Goal: Task Accomplishment & Management: Manage account settings

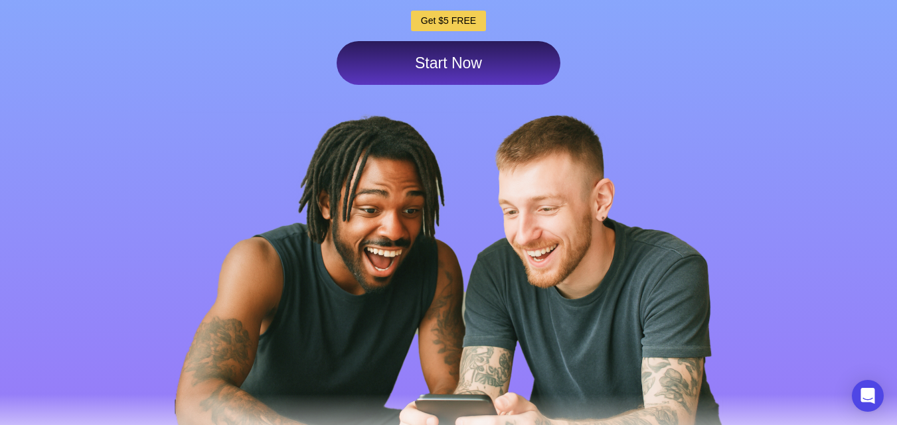
scroll to position [297, 0]
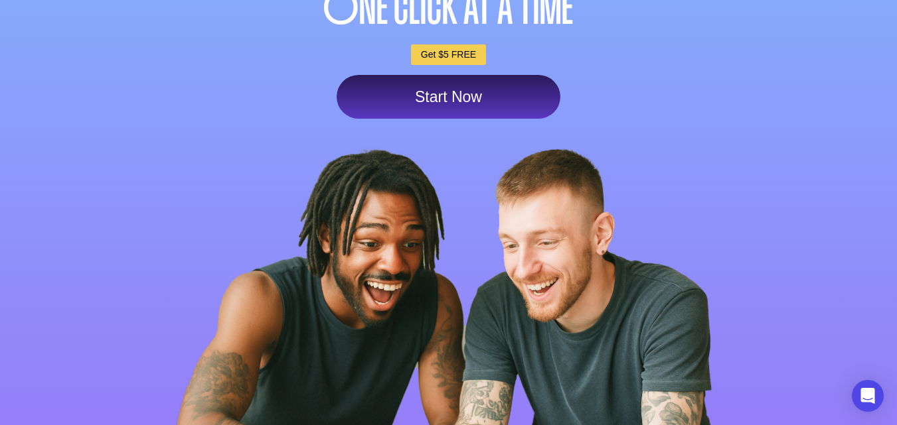
click at [514, 101] on link "Start Now" at bounding box center [448, 97] width 224 height 44
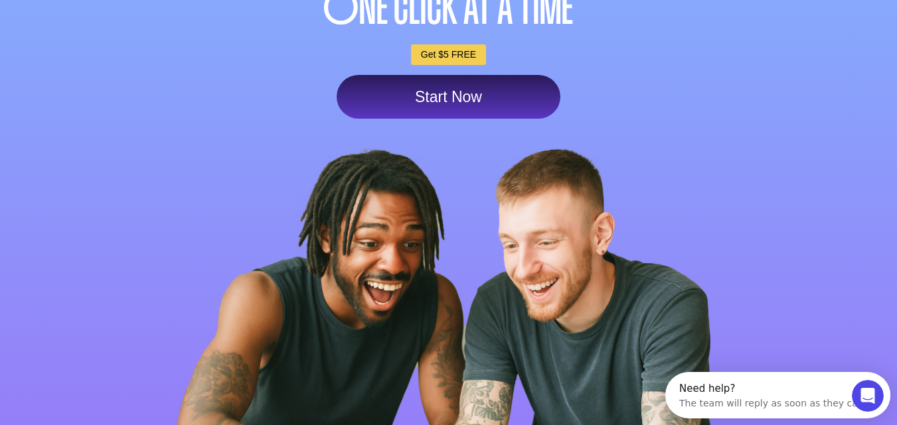
scroll to position [0, 0]
click at [435, 107] on link "Start Now" at bounding box center [448, 97] width 224 height 44
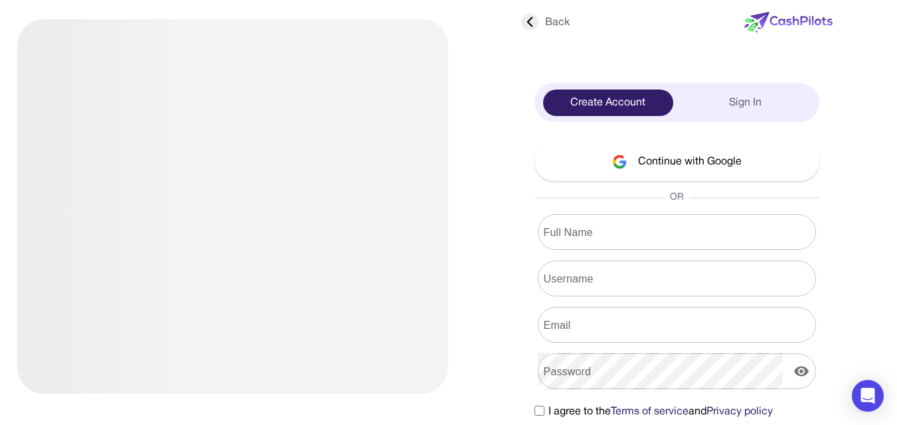
scroll to position [11, 0]
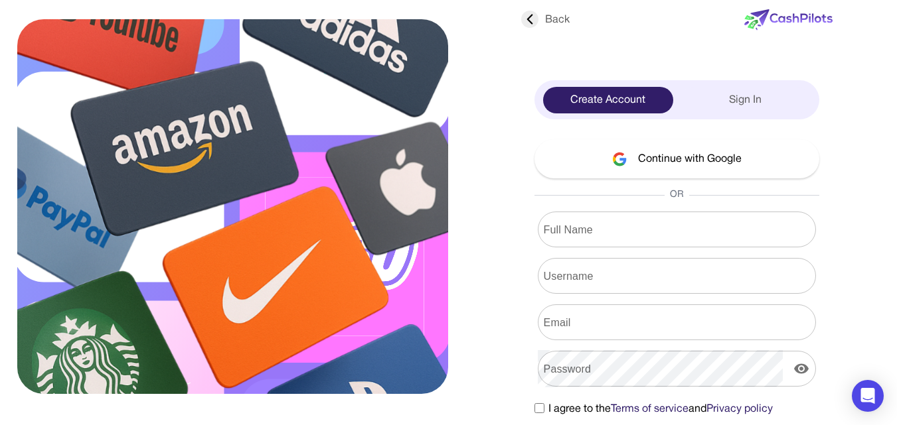
click at [705, 150] on button "Continue with Google" at bounding box center [676, 158] width 285 height 39
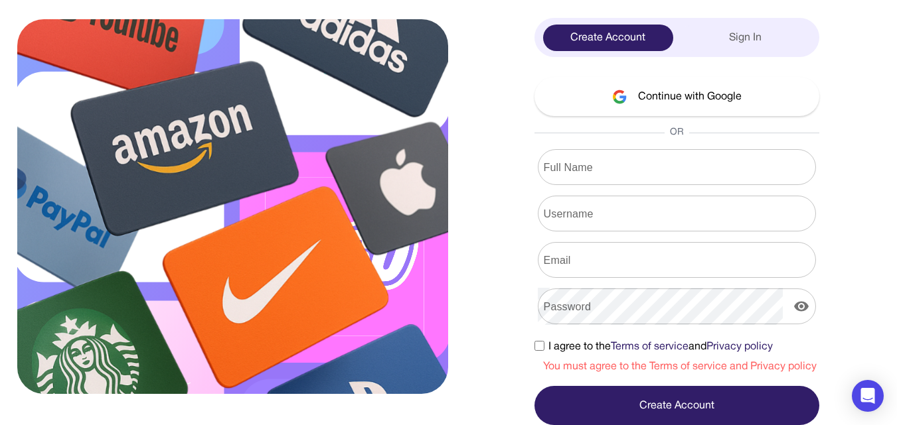
click at [697, 157] on input "Full Name" at bounding box center [677, 167] width 278 height 37
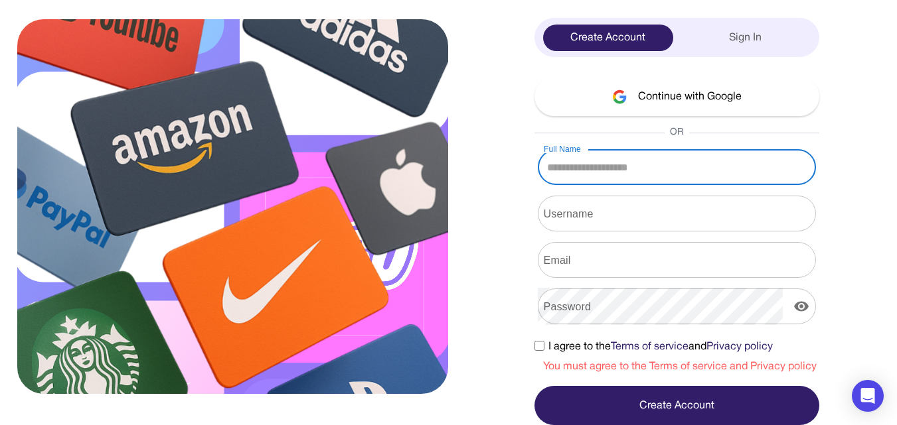
click at [697, 157] on input "Full Name" at bounding box center [677, 167] width 278 height 37
type input "*****"
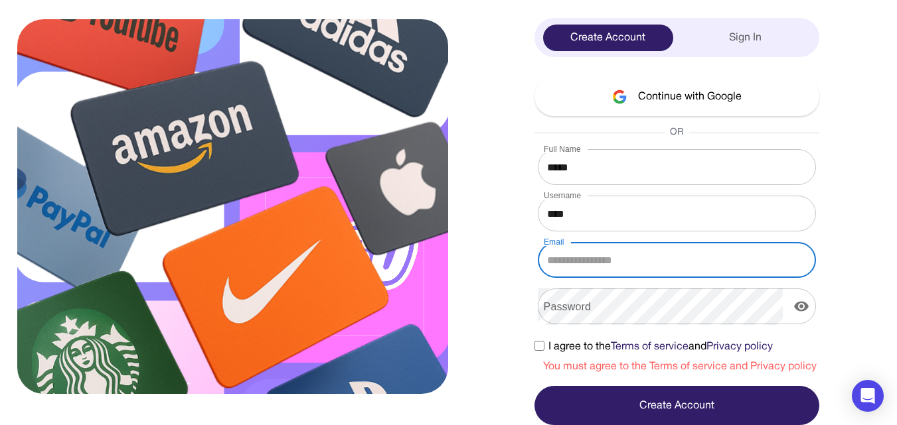
click at [612, 248] on input "Email" at bounding box center [677, 260] width 278 height 37
click at [583, 216] on input "Username" at bounding box center [677, 213] width 278 height 37
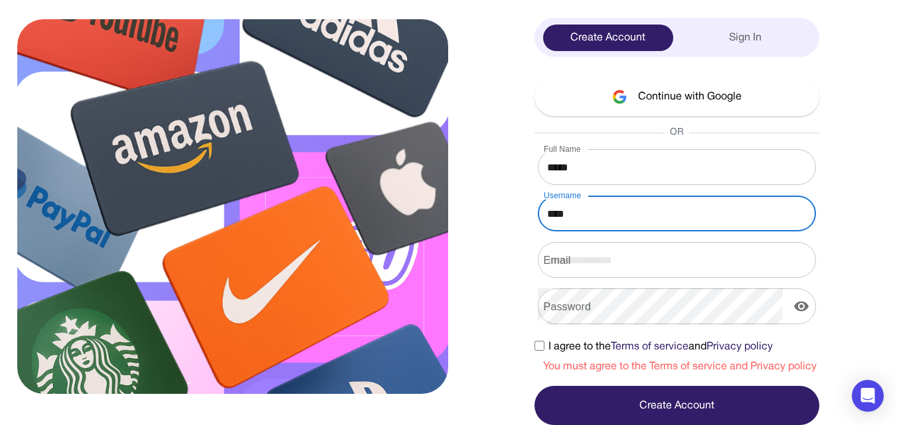
type input "****"
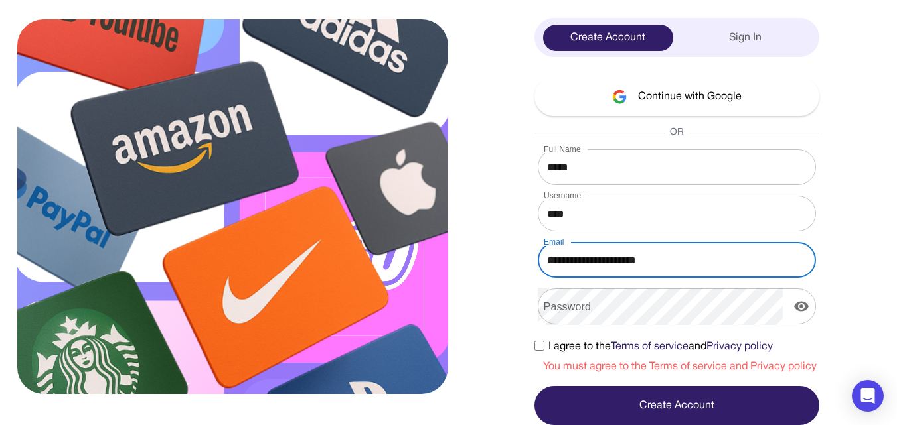
click at [609, 258] on input "**********" at bounding box center [677, 260] width 278 height 37
type input "**********"
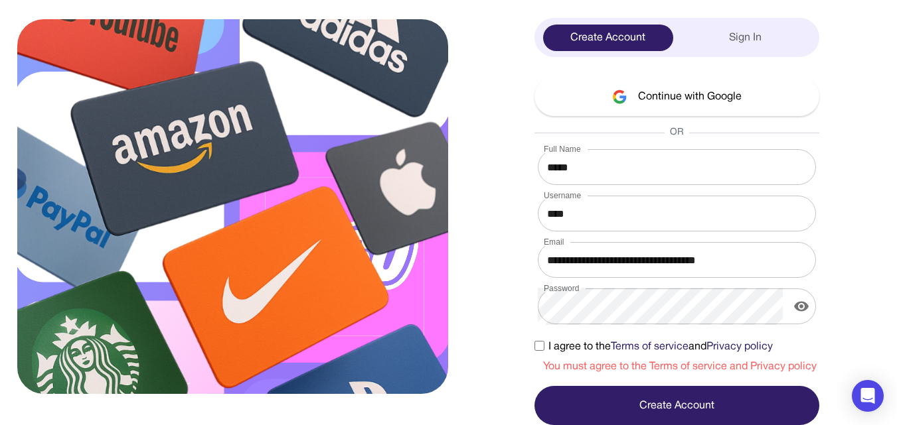
click at [538, 340] on label "I agree to the Terms of service and Privacy policy" at bounding box center [653, 347] width 238 height 16
click at [611, 408] on button "Create Account" at bounding box center [676, 405] width 285 height 39
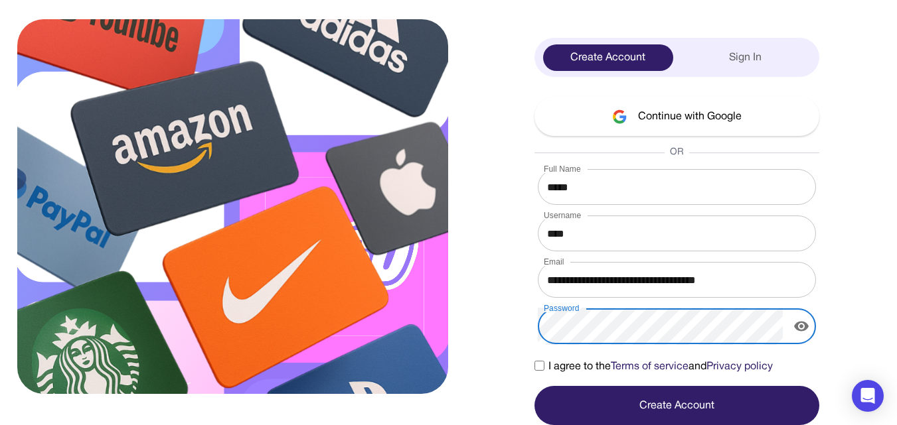
scroll to position [53, 0]
click at [733, 395] on button "Create Account" at bounding box center [676, 405] width 285 height 39
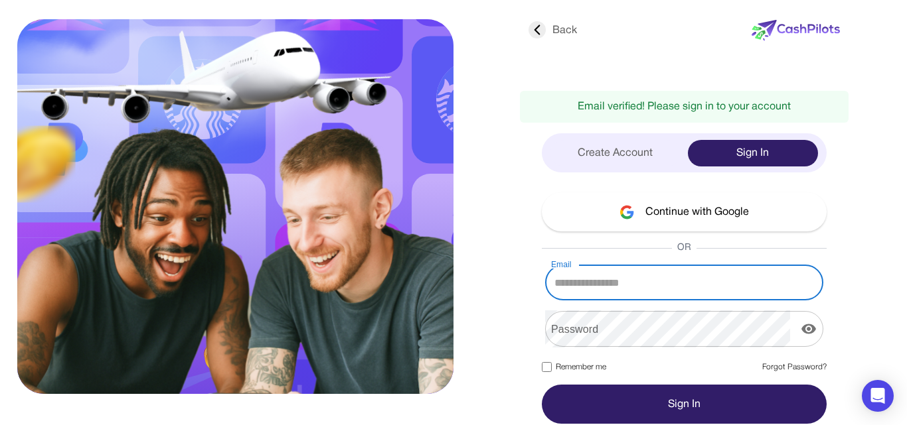
click at [642, 284] on input "Email" at bounding box center [684, 282] width 278 height 37
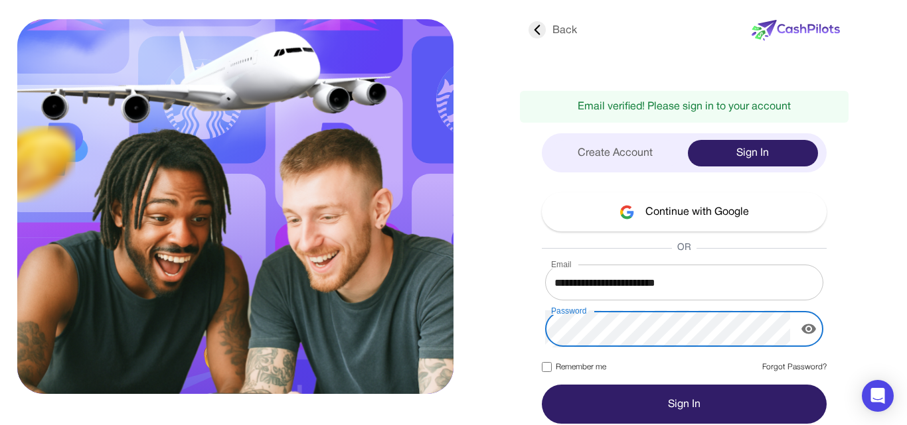
click at [810, 331] on icon "display the password" at bounding box center [808, 329] width 16 height 16
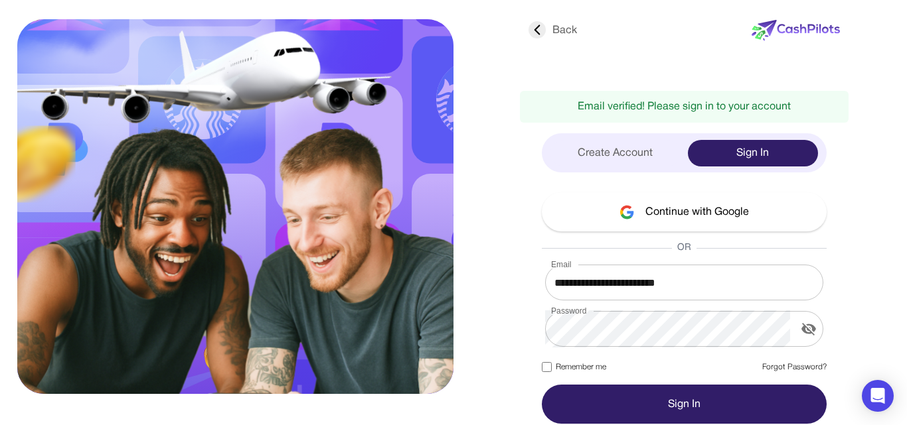
click at [621, 388] on button "Sign In" at bounding box center [684, 404] width 285 height 39
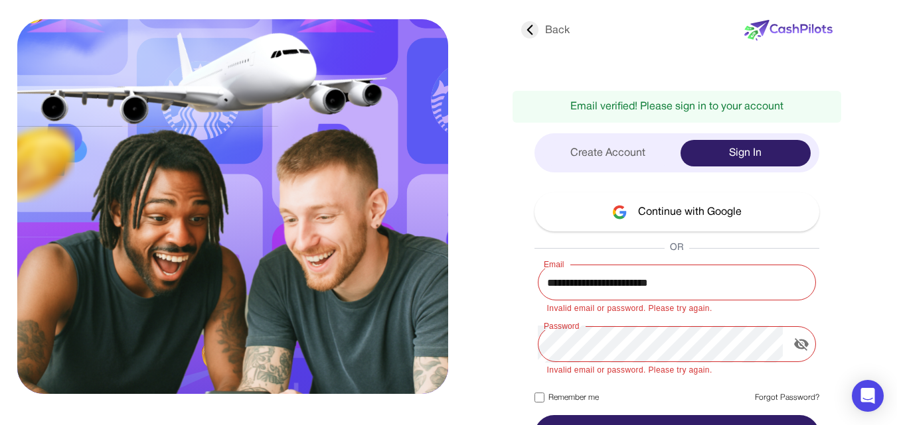
click at [681, 283] on input "**********" at bounding box center [677, 282] width 278 height 37
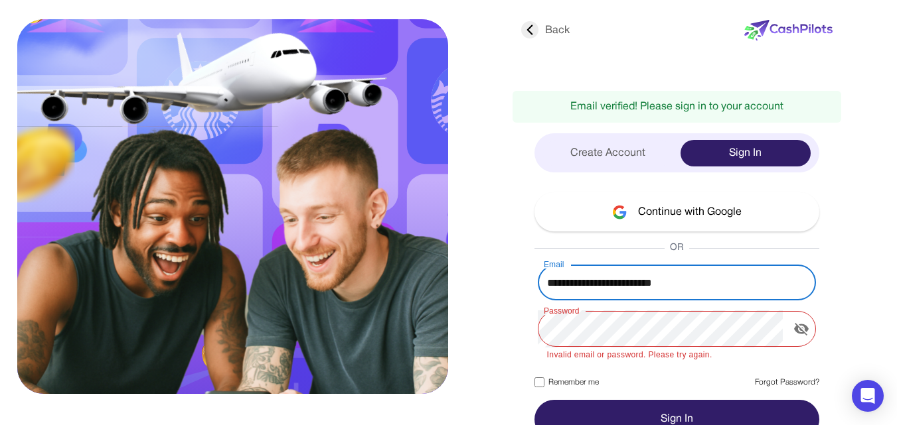
click at [720, 409] on button "Sign In" at bounding box center [676, 419] width 285 height 39
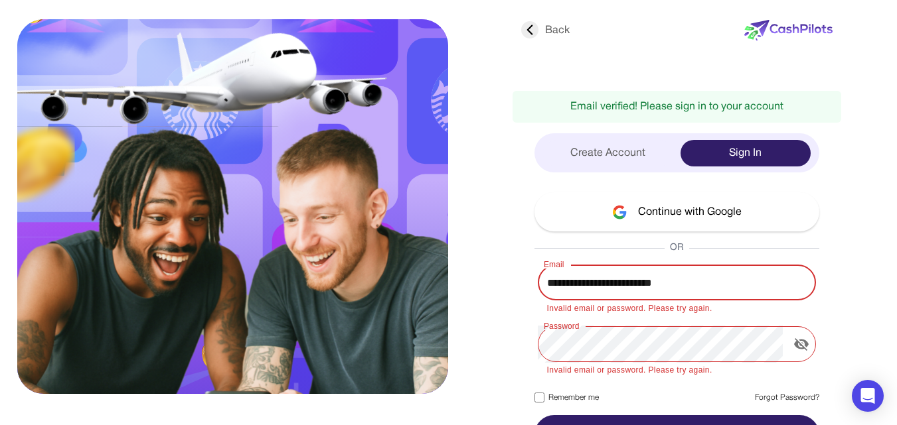
drag, startPoint x: 622, startPoint y: 282, endPoint x: 513, endPoint y: 277, distance: 109.0
click at [513, 277] on div "**********" at bounding box center [676, 233] width 329 height 441
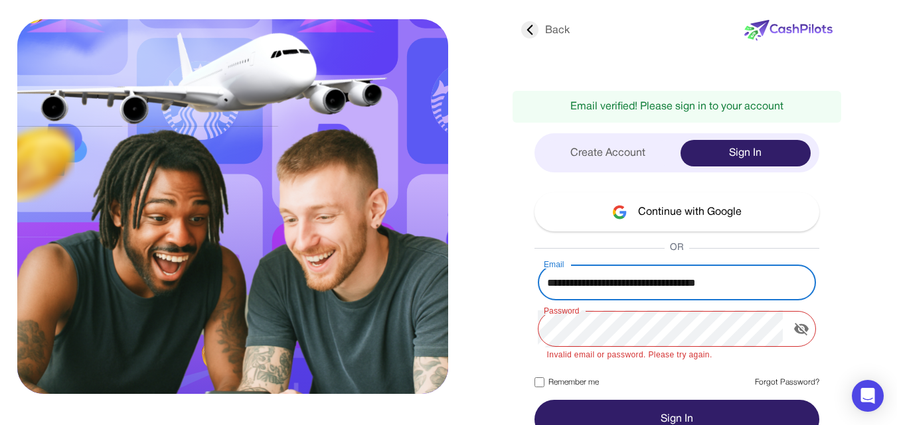
type input "**********"
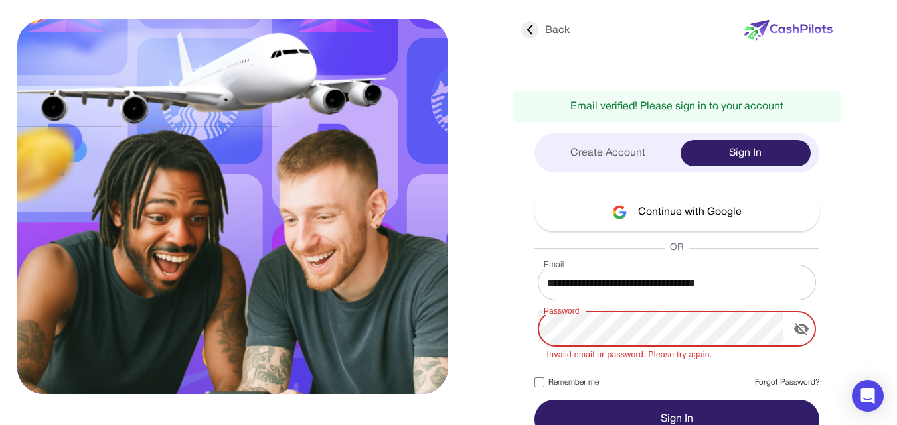
scroll to position [14, 0]
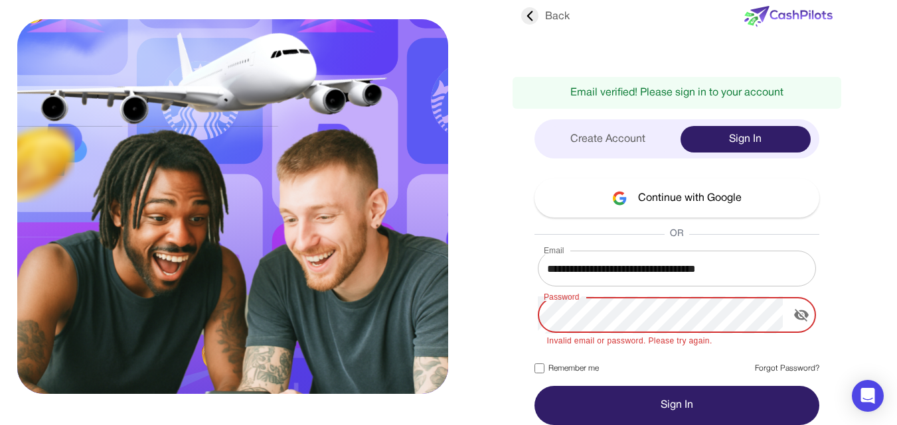
click at [672, 394] on button "Sign In" at bounding box center [676, 405] width 285 height 39
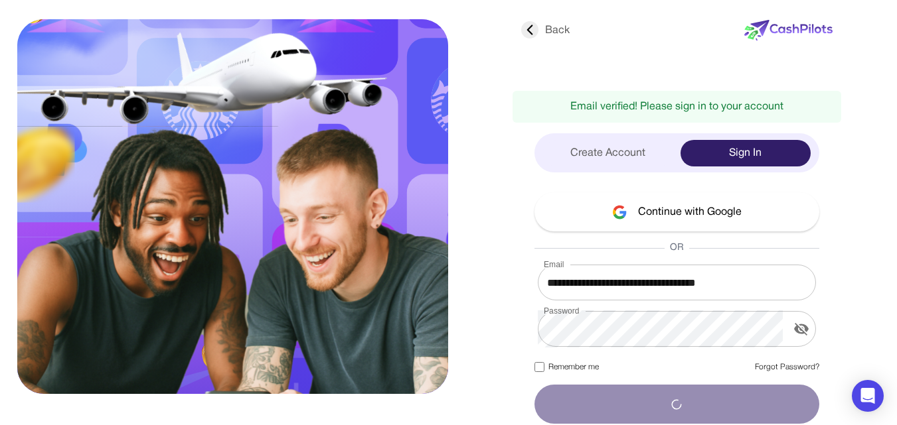
scroll to position [0, 0]
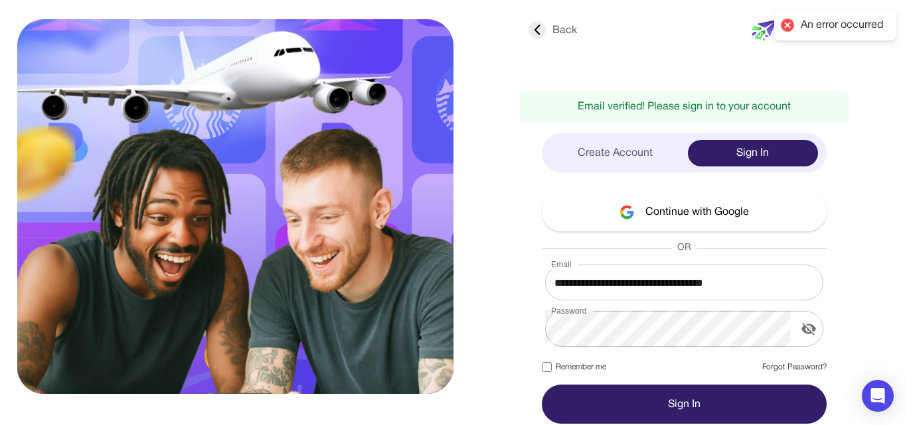
click at [784, 28] on div at bounding box center [787, 25] width 19 height 19
click at [684, 388] on button "Sign In" at bounding box center [684, 404] width 285 height 39
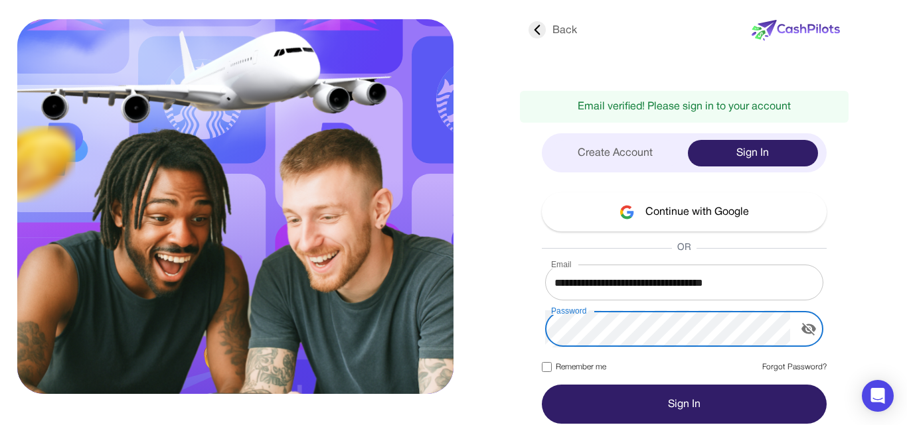
click at [646, 409] on button "Sign In" at bounding box center [684, 404] width 285 height 39
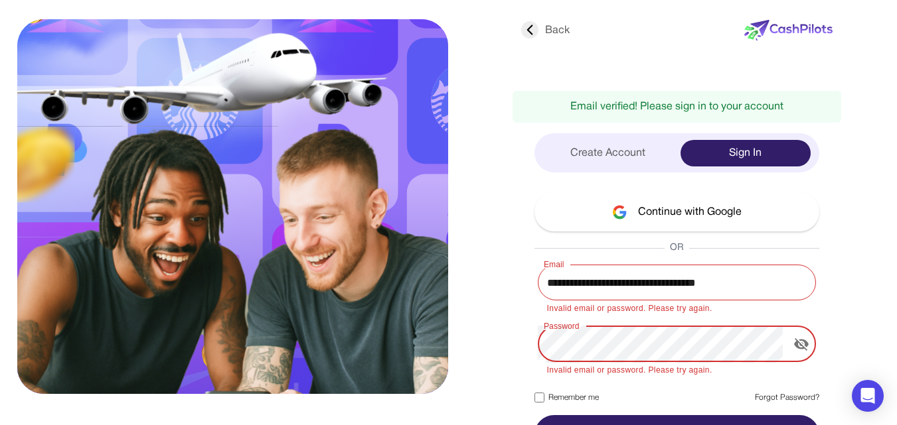
scroll to position [29, 0]
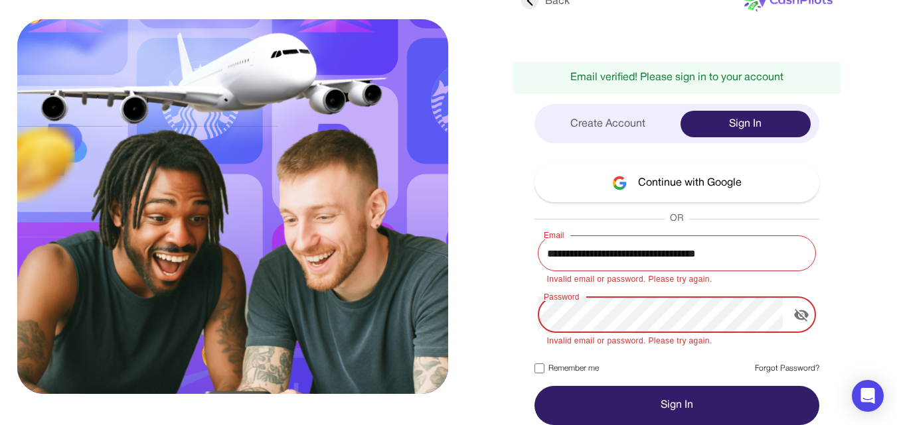
click at [717, 168] on button "Continue with Google" at bounding box center [676, 182] width 285 height 39
click at [717, 173] on button "Continue with Google" at bounding box center [676, 182] width 285 height 39
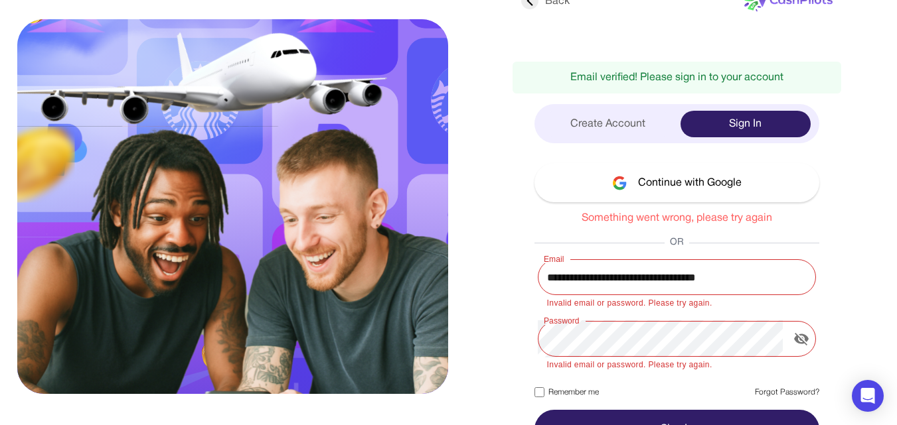
click at [710, 172] on button "Continue with Google" at bounding box center [676, 182] width 285 height 39
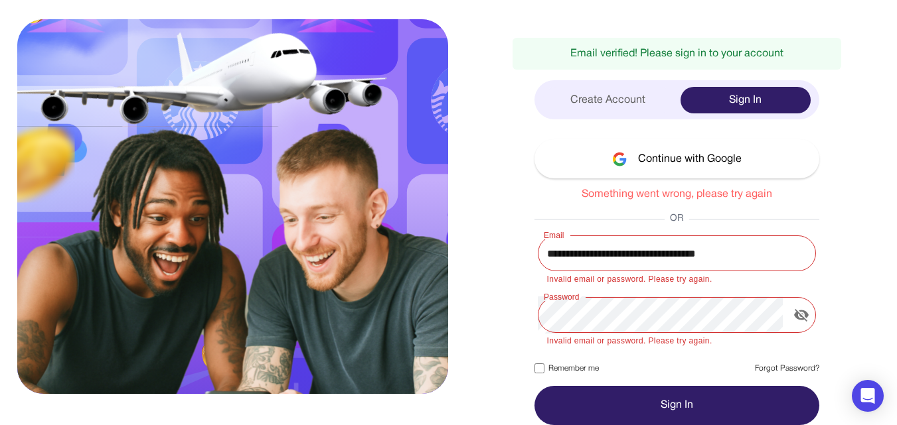
click at [692, 168] on button "Continue with Google" at bounding box center [676, 158] width 285 height 39
click at [718, 157] on button "Continue with Google" at bounding box center [676, 158] width 285 height 39
click at [651, 396] on button "Sign In" at bounding box center [676, 405] width 285 height 39
click at [729, 165] on button "Continue with Google" at bounding box center [676, 158] width 285 height 39
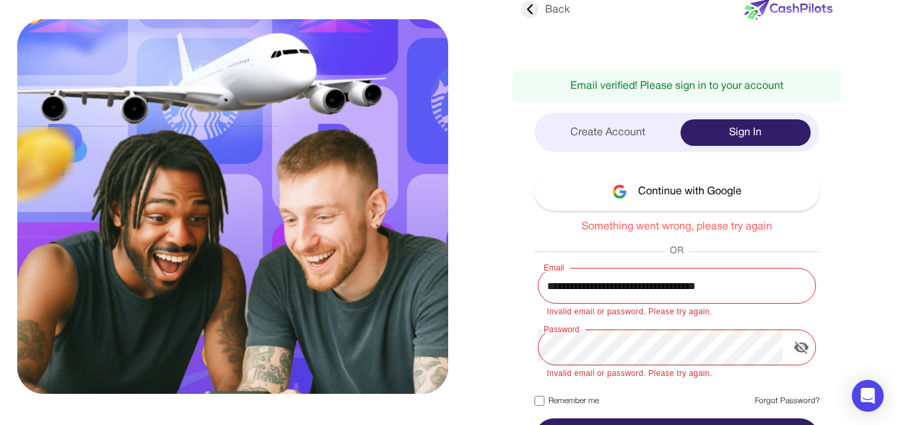
scroll to position [0, 0]
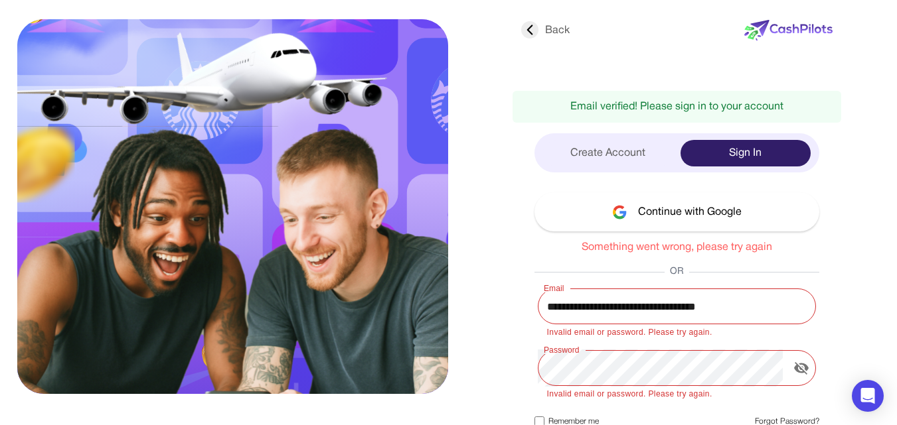
click at [549, 30] on div "Back" at bounding box center [545, 31] width 48 height 16
click at [546, 30] on div "Back" at bounding box center [545, 31] width 48 height 16
click at [534, 29] on icon at bounding box center [529, 29] width 17 height 17
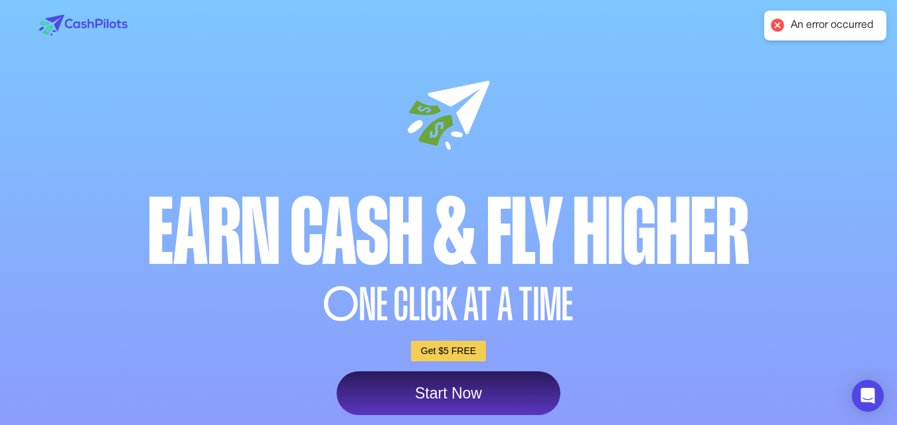
click at [465, 394] on link "Start Now" at bounding box center [448, 394] width 224 height 44
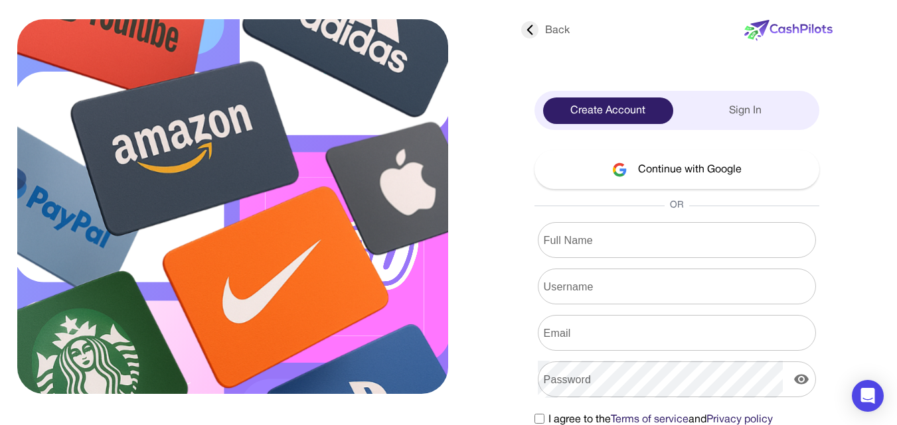
click at [713, 115] on div "Sign In" at bounding box center [745, 111] width 130 height 27
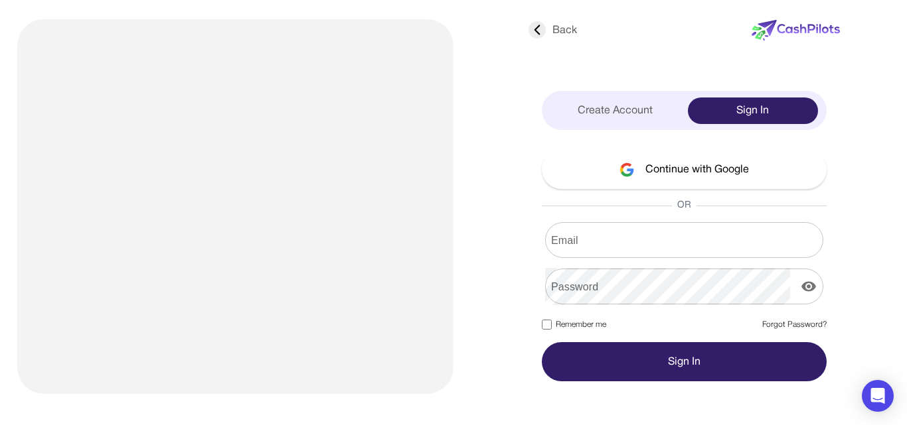
click at [671, 246] on input "Email" at bounding box center [684, 240] width 278 height 37
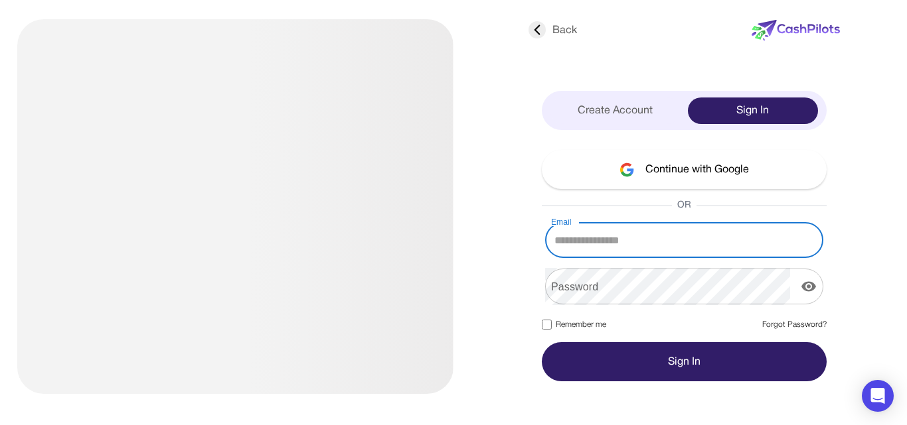
click at [694, 186] on button "Continue with Google" at bounding box center [684, 169] width 285 height 39
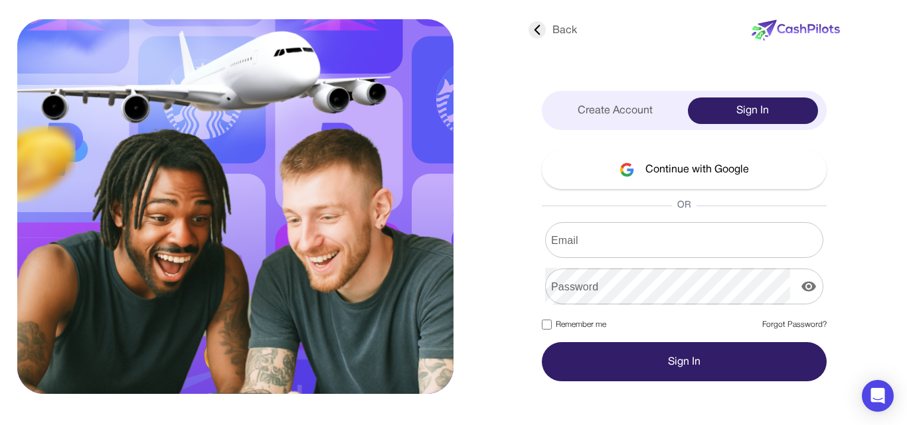
click at [723, 165] on button "Continue with Google" at bounding box center [684, 169] width 285 height 39
click at [638, 231] on input "Email" at bounding box center [684, 240] width 278 height 37
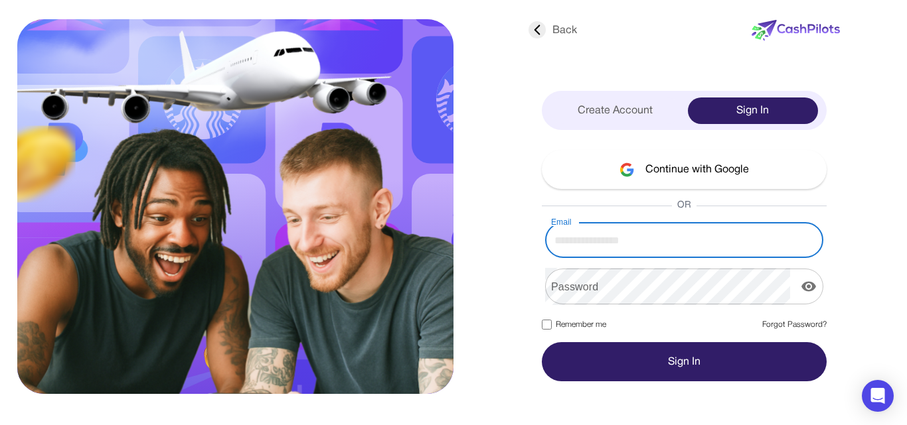
type input "**********"
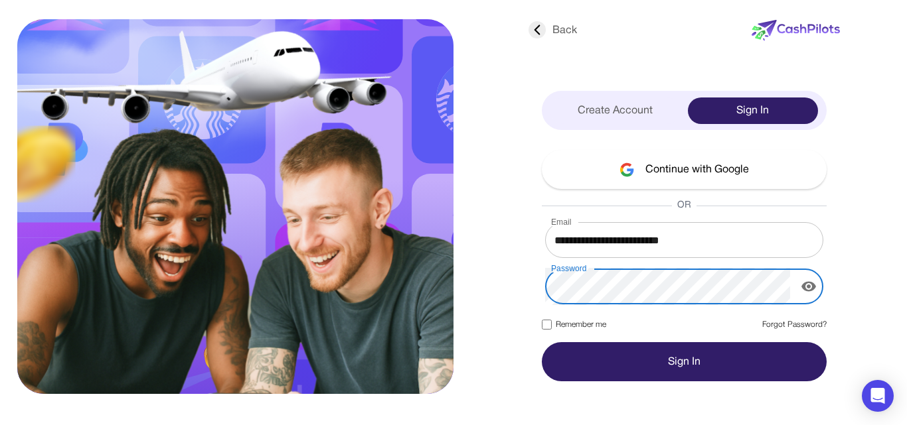
click at [815, 283] on button "display the password" at bounding box center [808, 286] width 27 height 27
click at [642, 364] on button "Sign In" at bounding box center [684, 361] width 285 height 39
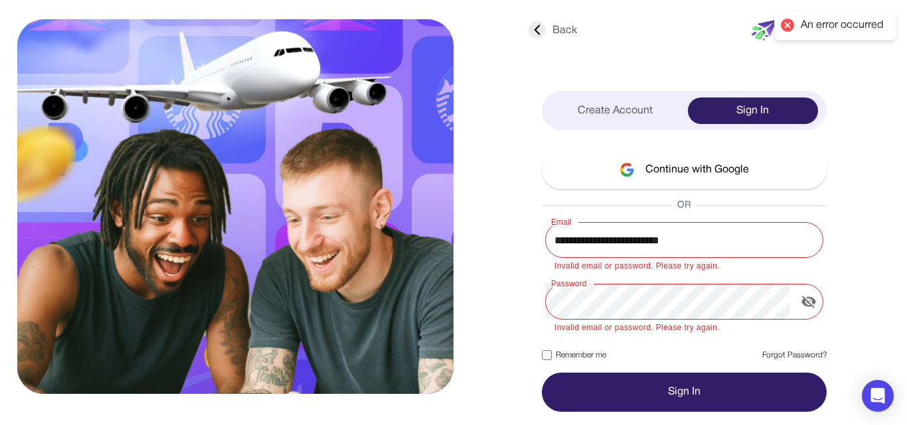
click at [896, 177] on div "**********" at bounding box center [453, 212] width 907 height 425
click at [791, 350] on link "Forgot Password?" at bounding box center [794, 356] width 64 height 12
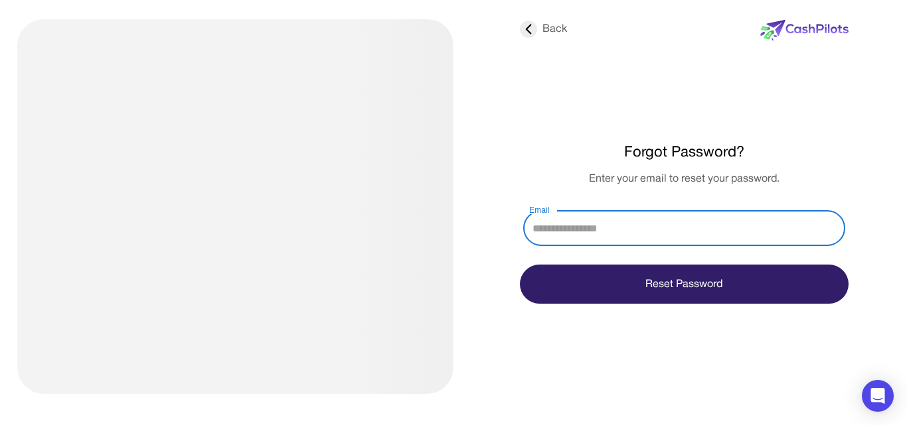
click at [652, 223] on input "Email" at bounding box center [684, 228] width 322 height 37
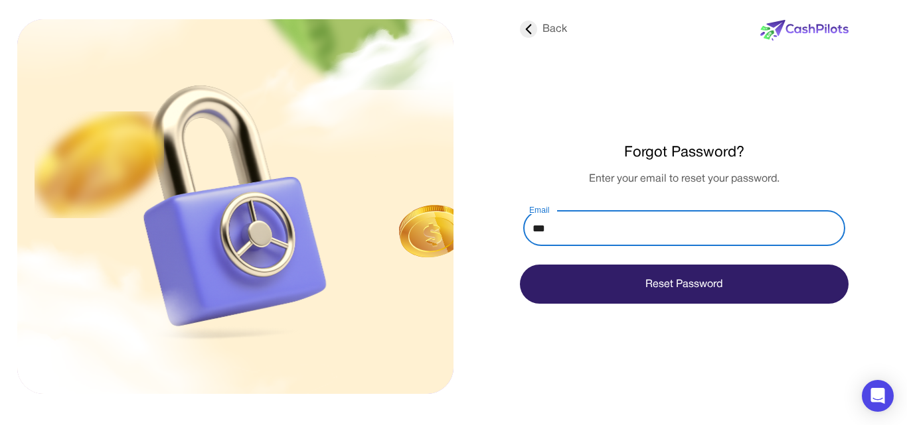
type input "**********"
click at [634, 284] on button "Reset Password" at bounding box center [684, 284] width 329 height 39
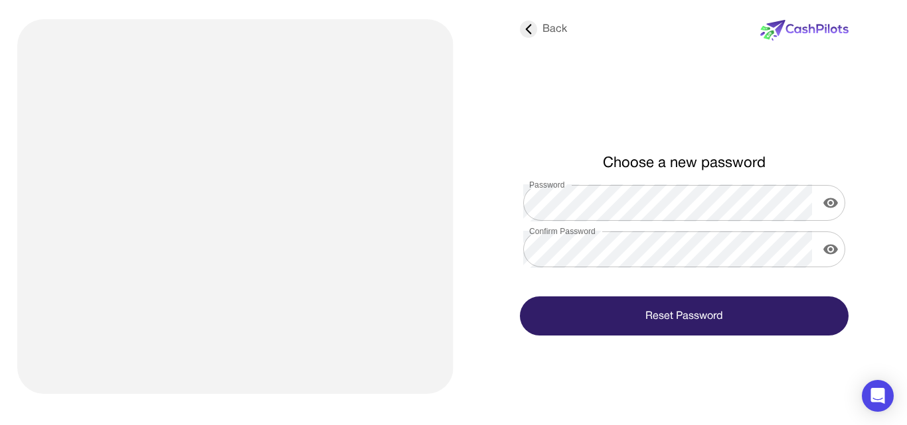
click at [607, 305] on button "Reset Password" at bounding box center [684, 316] width 329 height 39
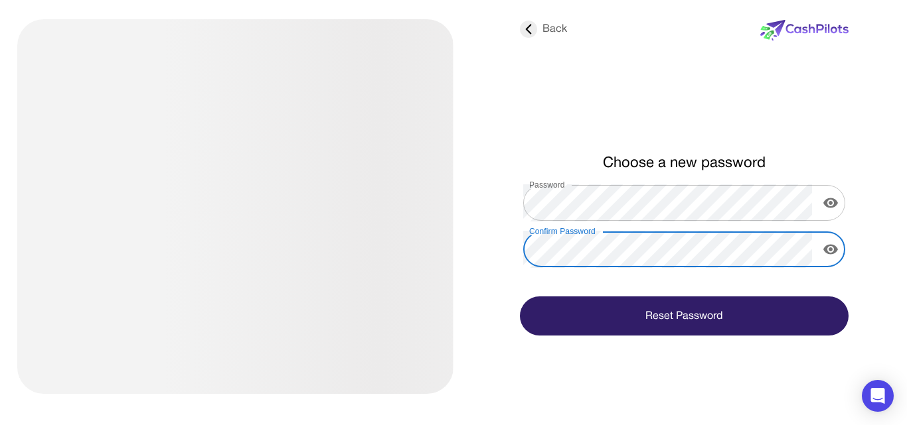
click at [604, 301] on button "Reset Password" at bounding box center [684, 316] width 329 height 39
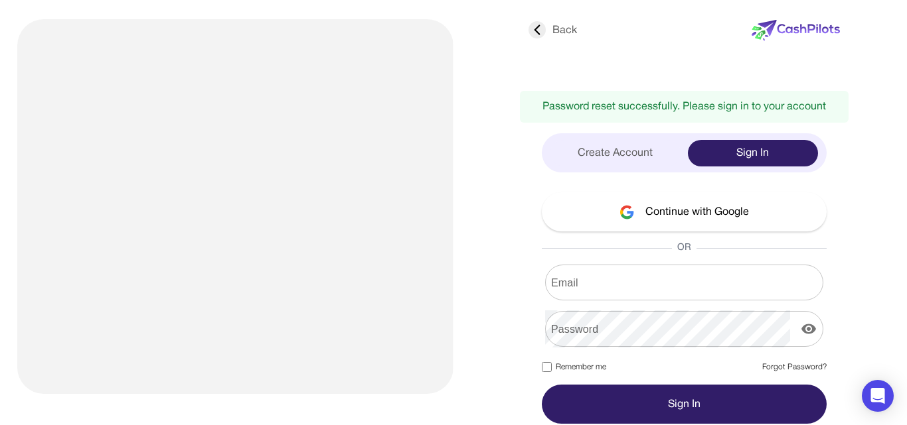
click at [602, 288] on input "Email" at bounding box center [684, 282] width 278 height 37
click at [601, 288] on input "Email" at bounding box center [684, 282] width 278 height 37
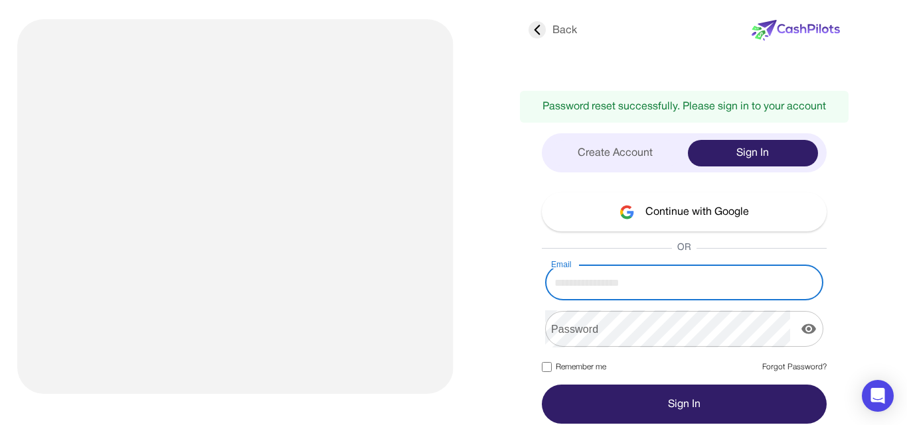
type input "**********"
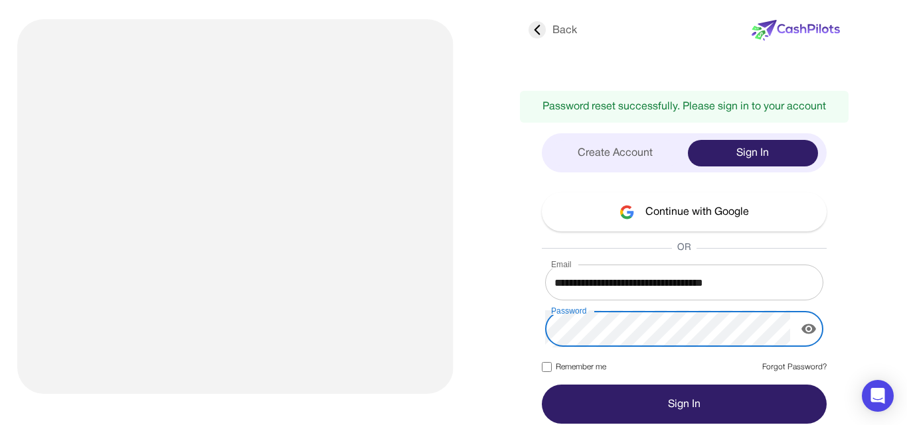
click at [674, 394] on button "Sign In" at bounding box center [684, 404] width 285 height 39
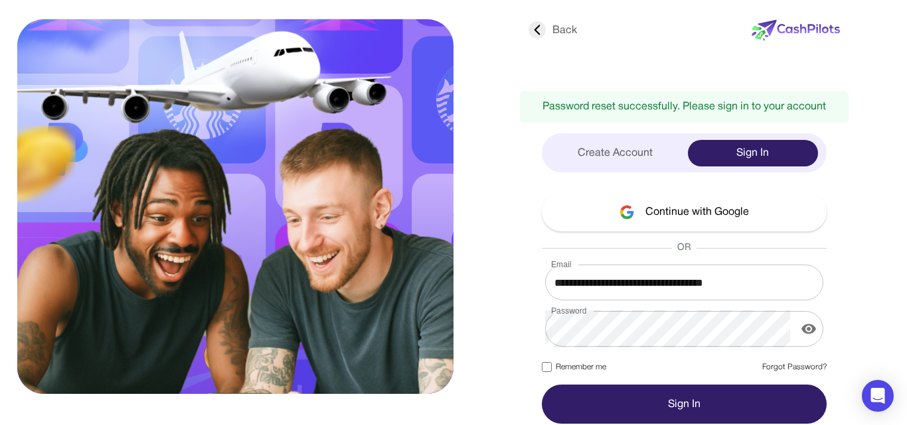
click at [648, 152] on div "Create Account" at bounding box center [615, 153] width 130 height 27
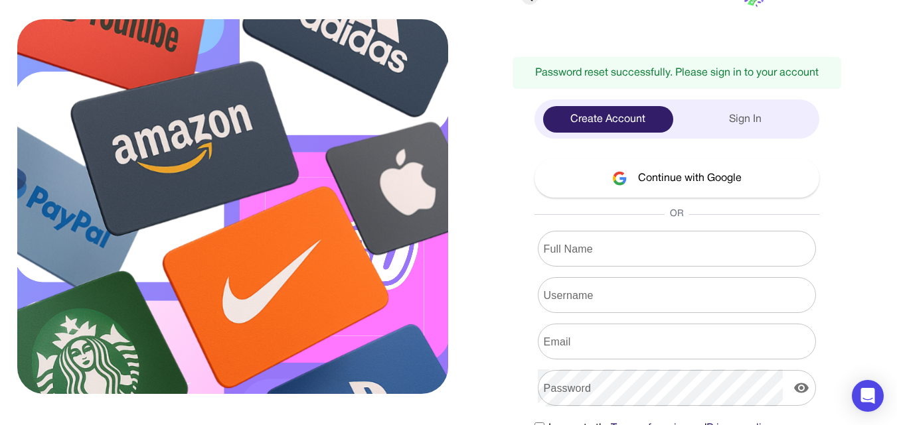
scroll to position [32, 0]
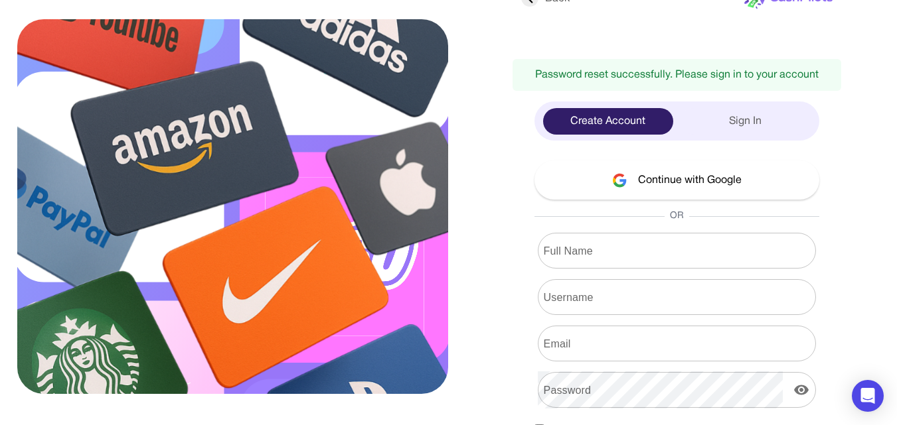
click at [761, 113] on div "Sign In" at bounding box center [745, 121] width 130 height 27
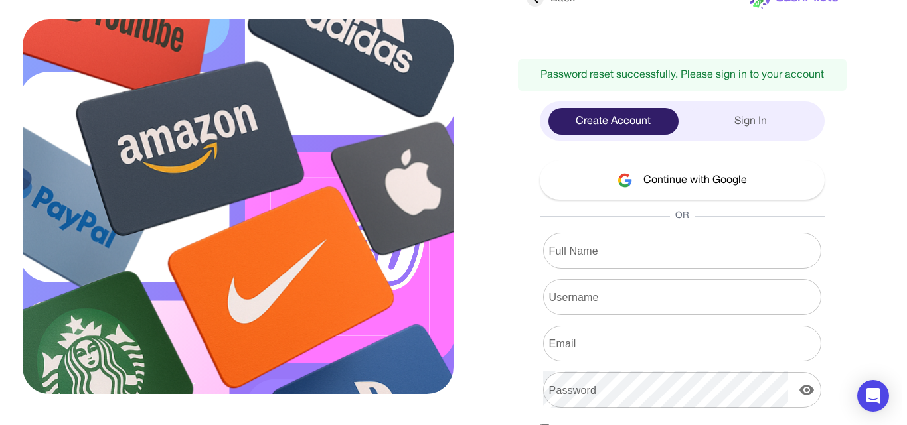
scroll to position [0, 0]
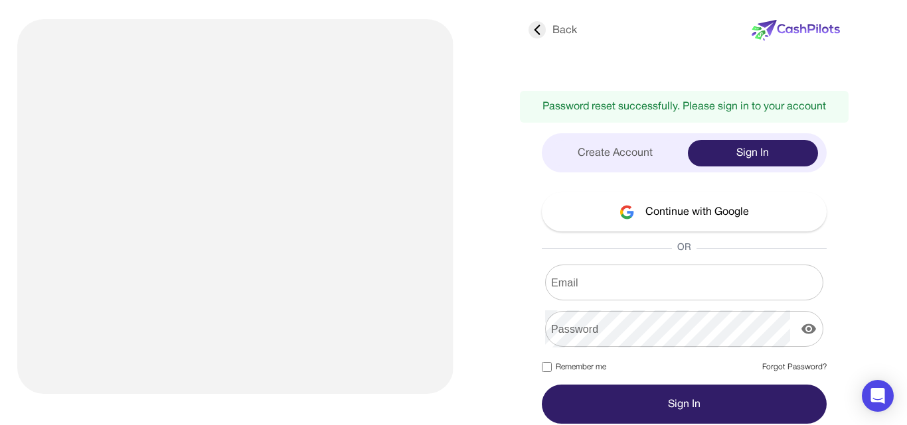
click at [664, 272] on input "Email" at bounding box center [684, 282] width 278 height 37
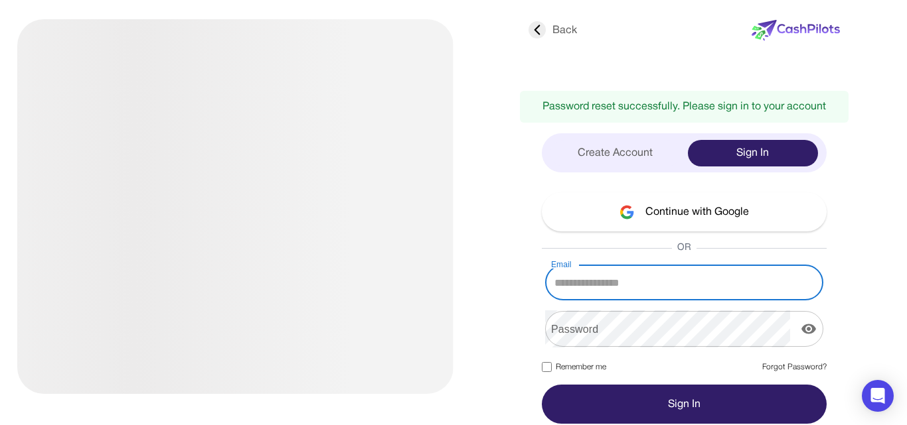
click at [664, 272] on input "Email" at bounding box center [684, 282] width 278 height 37
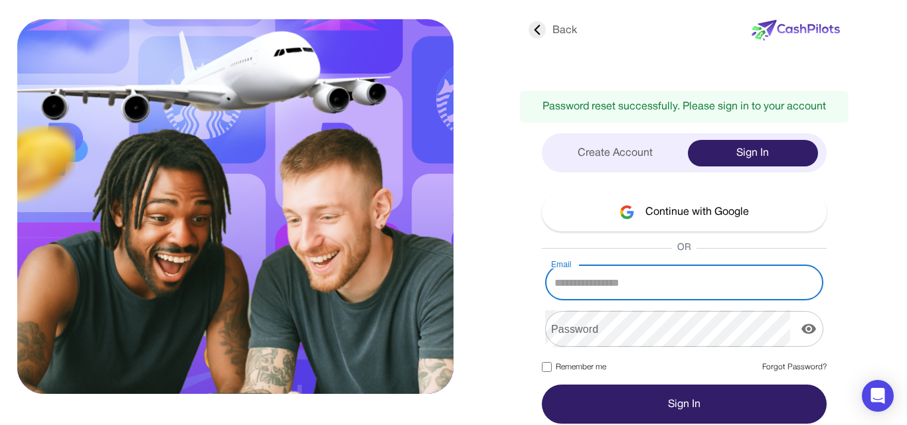
type input "**********"
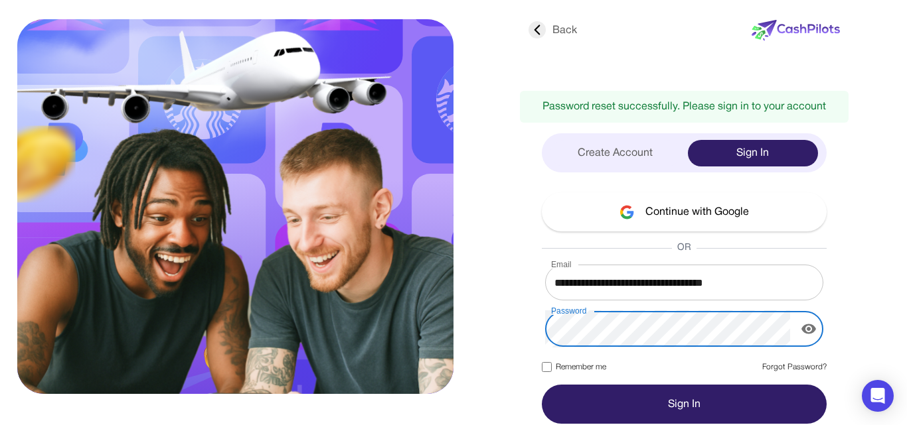
click at [808, 327] on icon "display the password" at bounding box center [808, 329] width 16 height 16
click at [679, 386] on button "Sign In" at bounding box center [684, 404] width 285 height 39
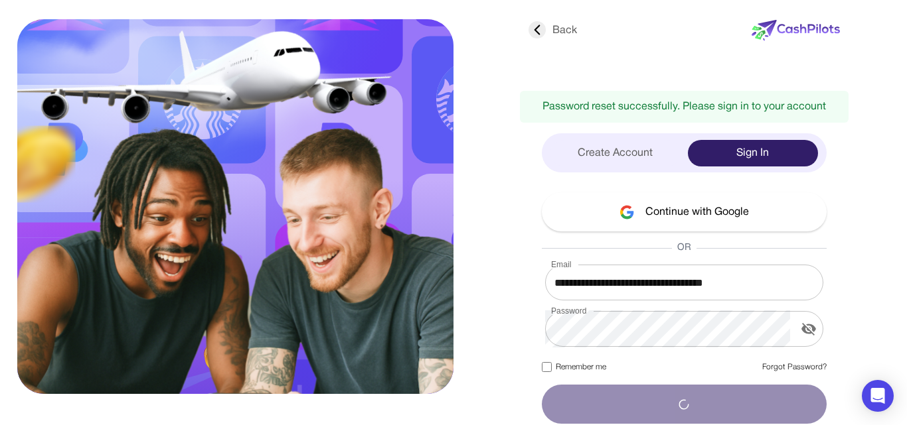
click at [804, 23] on div "**********" at bounding box center [453, 212] width 907 height 425
